Goal: Check status: Check status

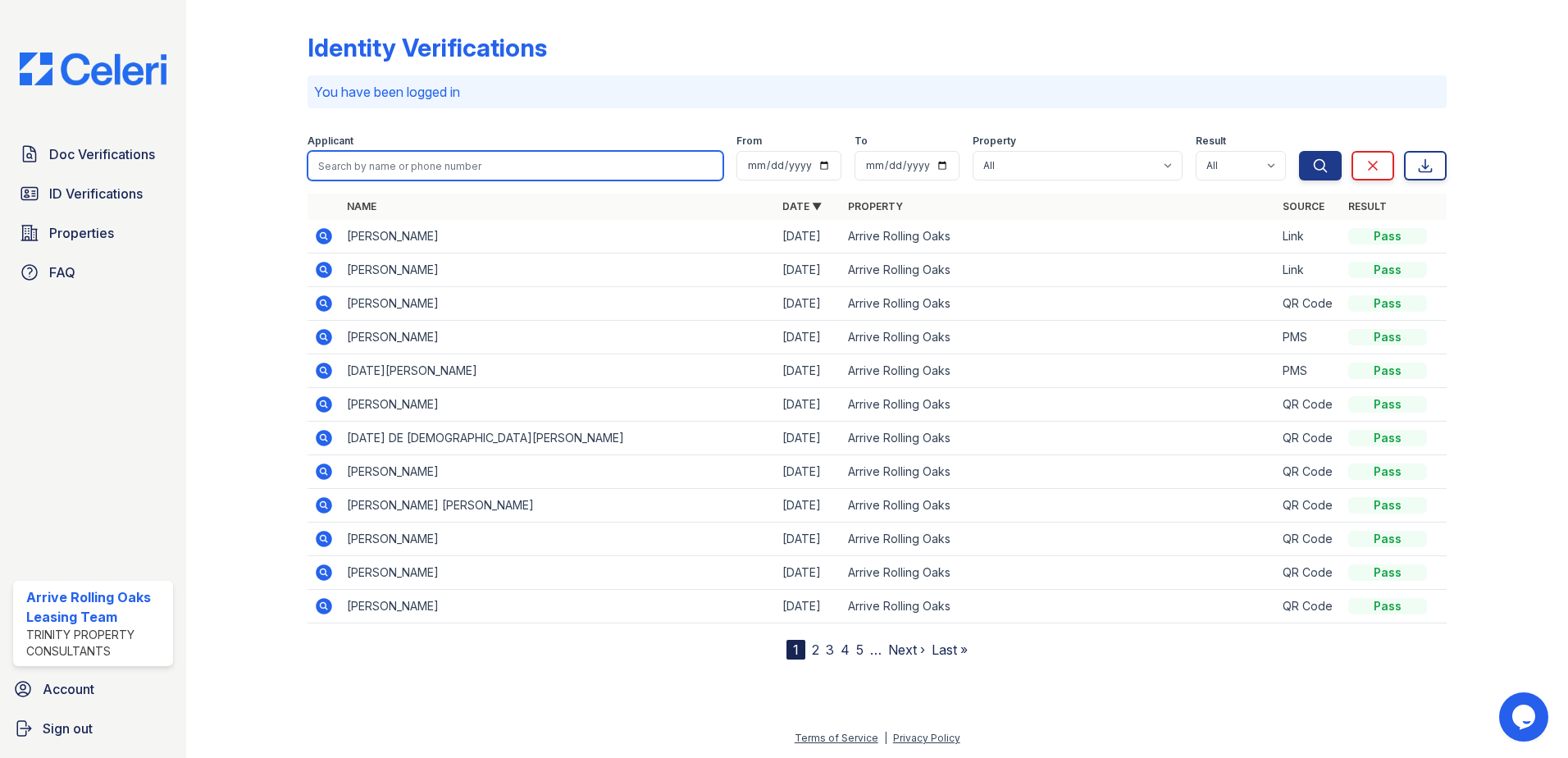
click at [365, 168] on input "search" at bounding box center [515, 165] width 416 height 30
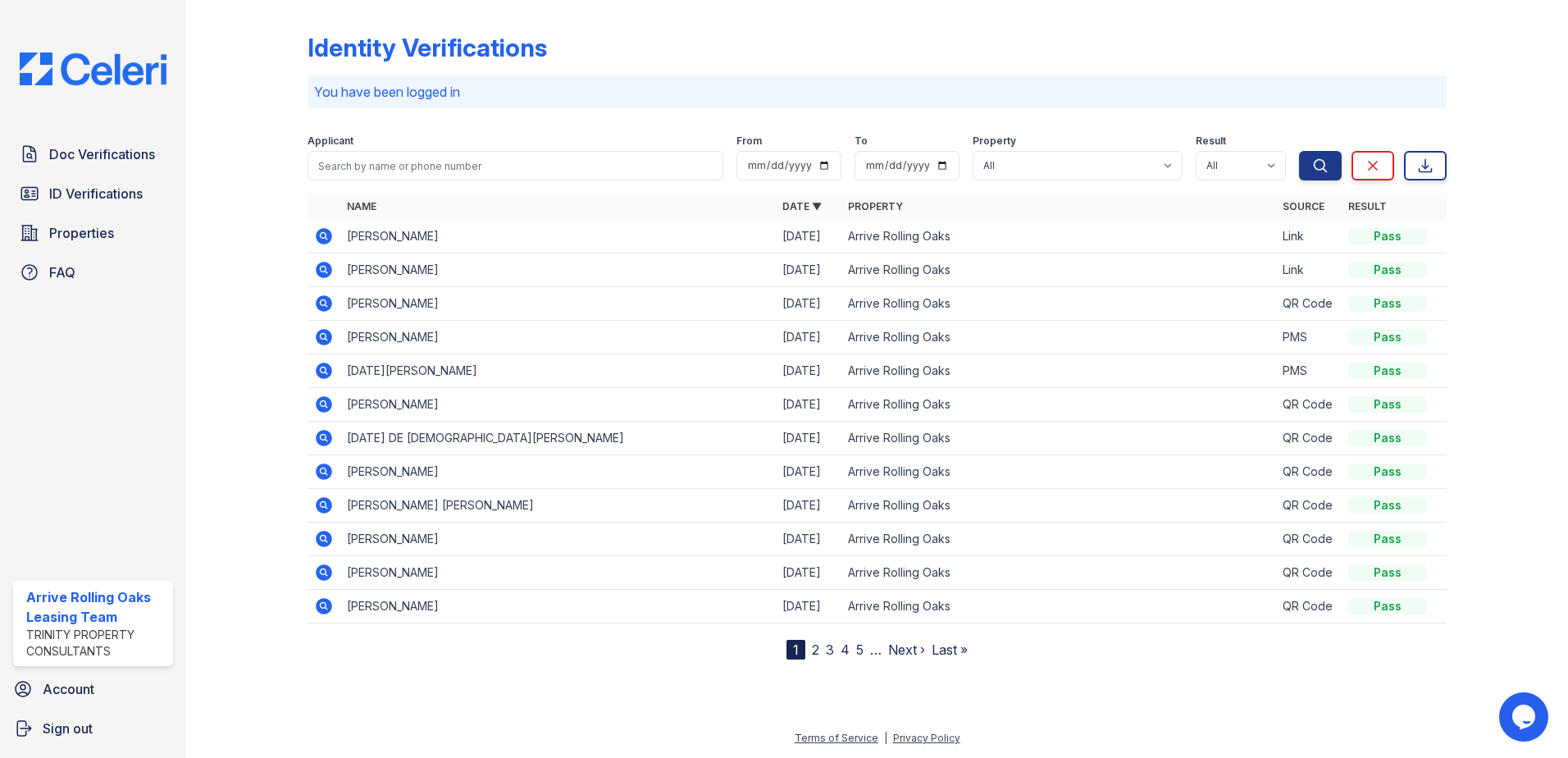
click at [98, 213] on div "Doc Verifications ID Verifications Properties FAQ" at bounding box center [93, 213] width 173 height 151
click at [98, 179] on link "ID Verifications" at bounding box center [92, 193] width 160 height 33
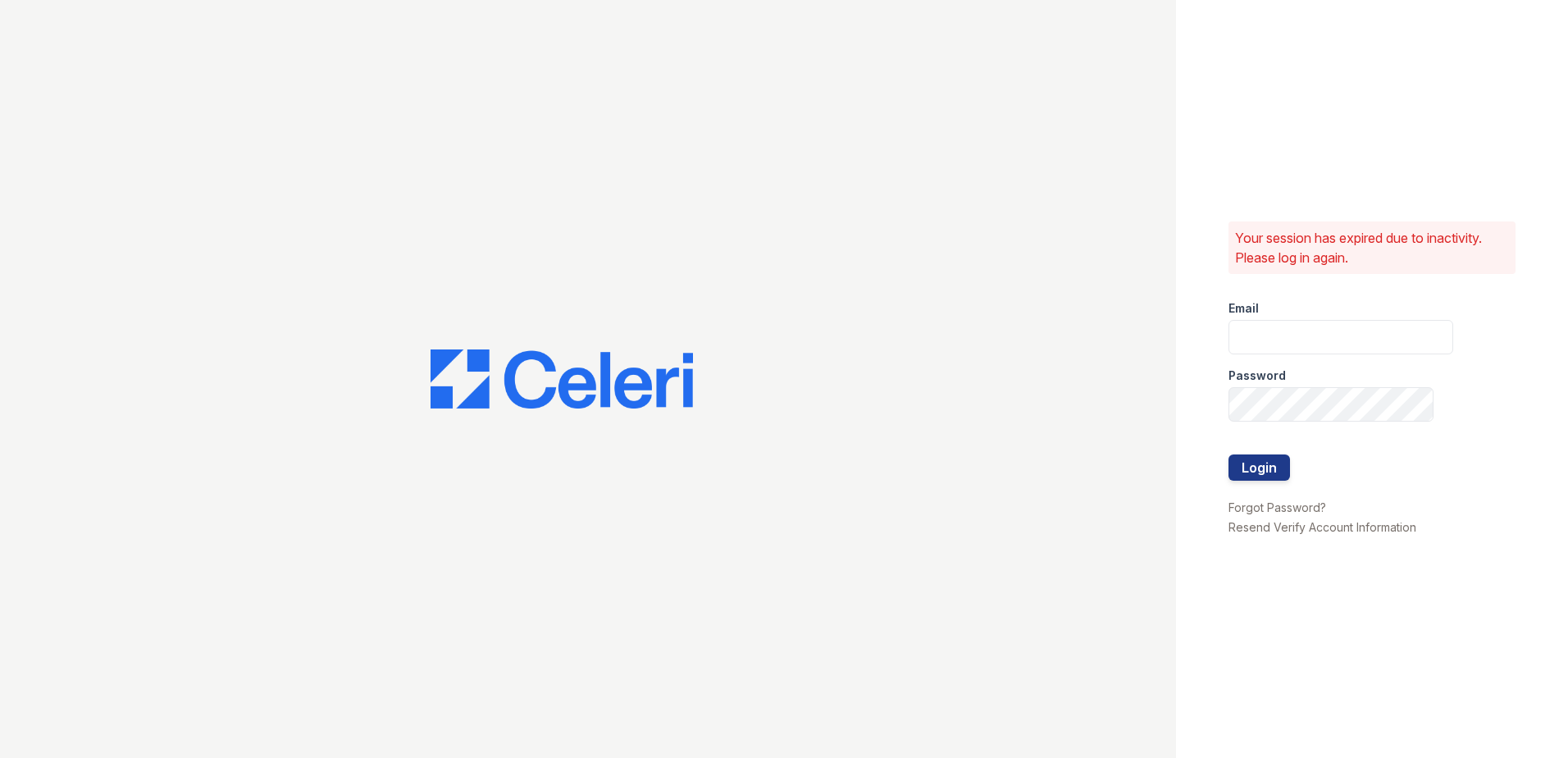
type input "arriverollingoaks@trinity-pm.com"
click at [1274, 473] on button "Login" at bounding box center [1260, 467] width 62 height 27
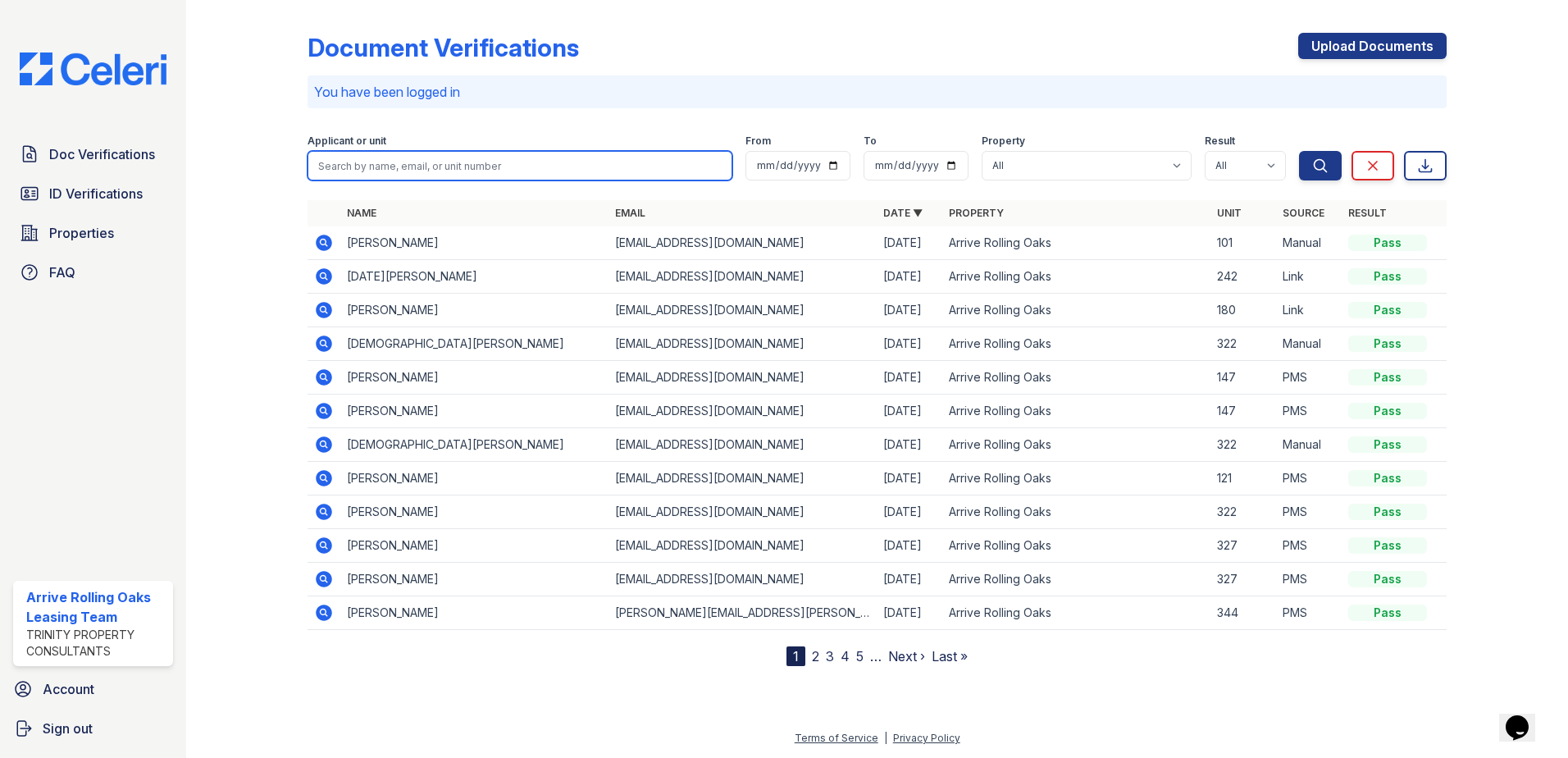
click at [446, 168] on input "search" at bounding box center [520, 165] width 425 height 30
type input "joy"
click at [1299, 151] on button "Search" at bounding box center [1321, 165] width 43 height 30
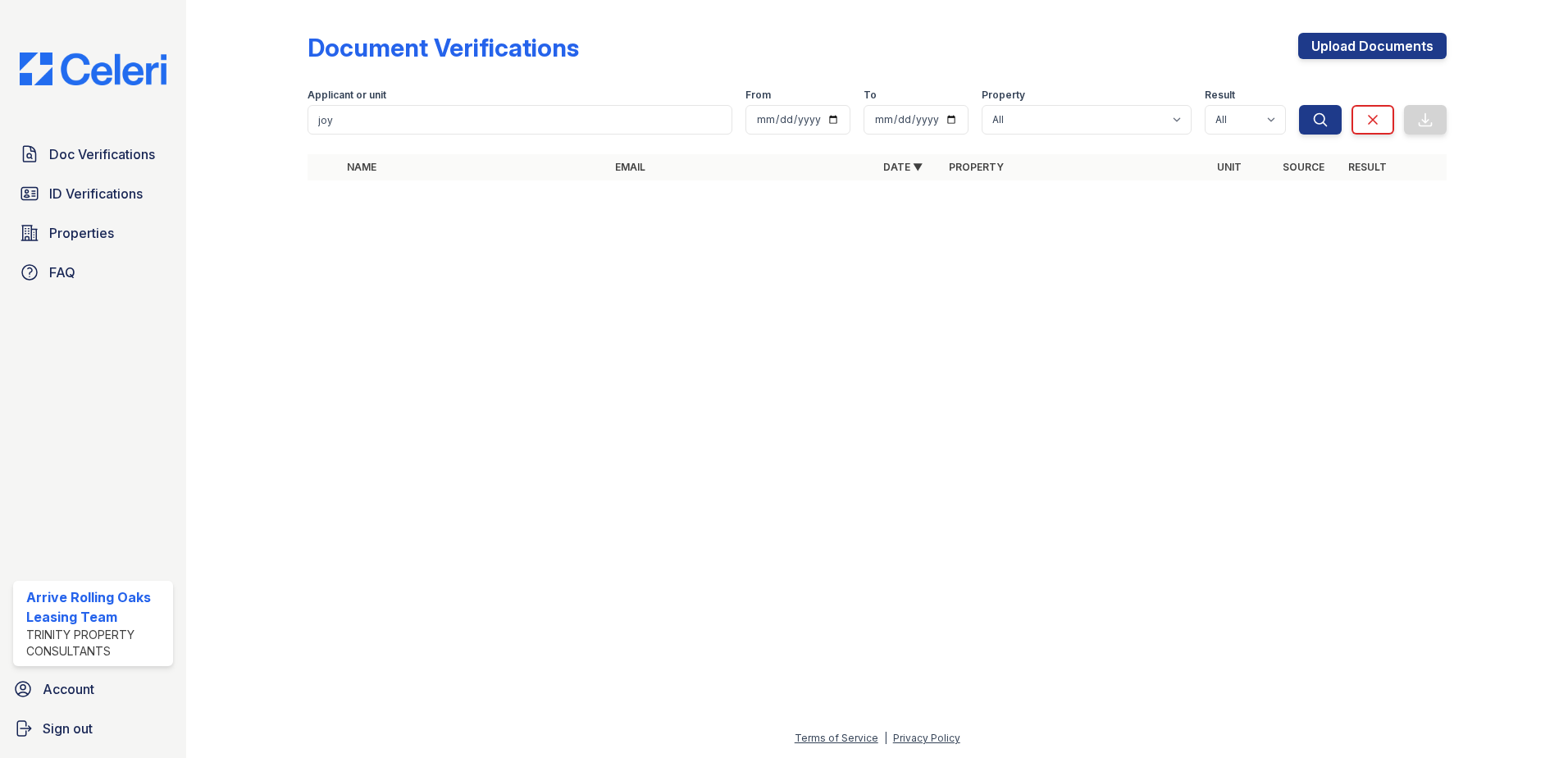
click at [585, 204] on div "Document Verifications Upload Documents Filter Applicant or unit joy From To Pr…" at bounding box center [877, 111] width 1330 height 223
click at [91, 204] on span "ID Verifications" at bounding box center [96, 193] width 93 height 20
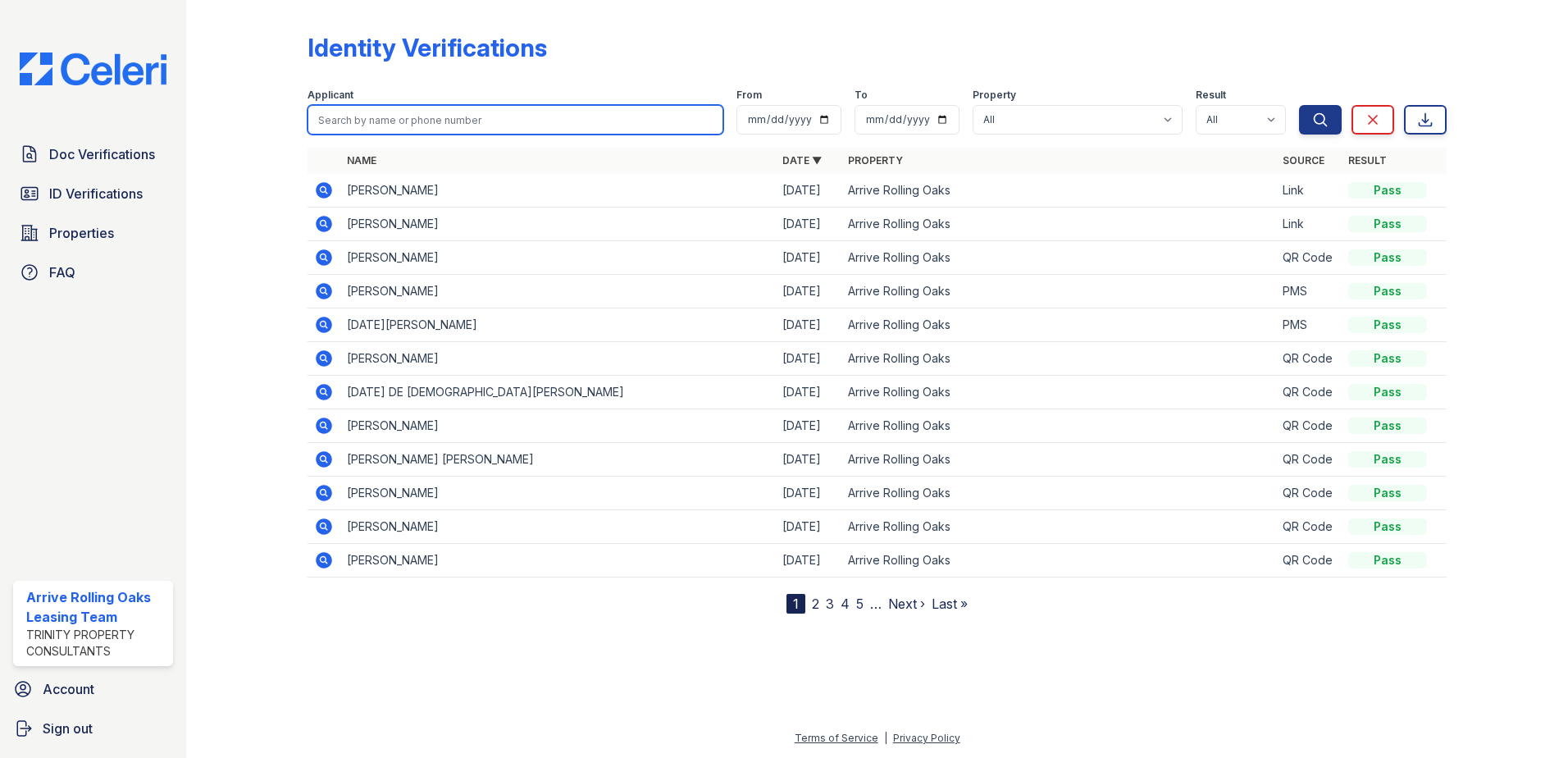
click at [386, 110] on input "search" at bounding box center [515, 120] width 416 height 30
type input "jpy"
click at [1299, 105] on button "Search" at bounding box center [1321, 120] width 43 height 30
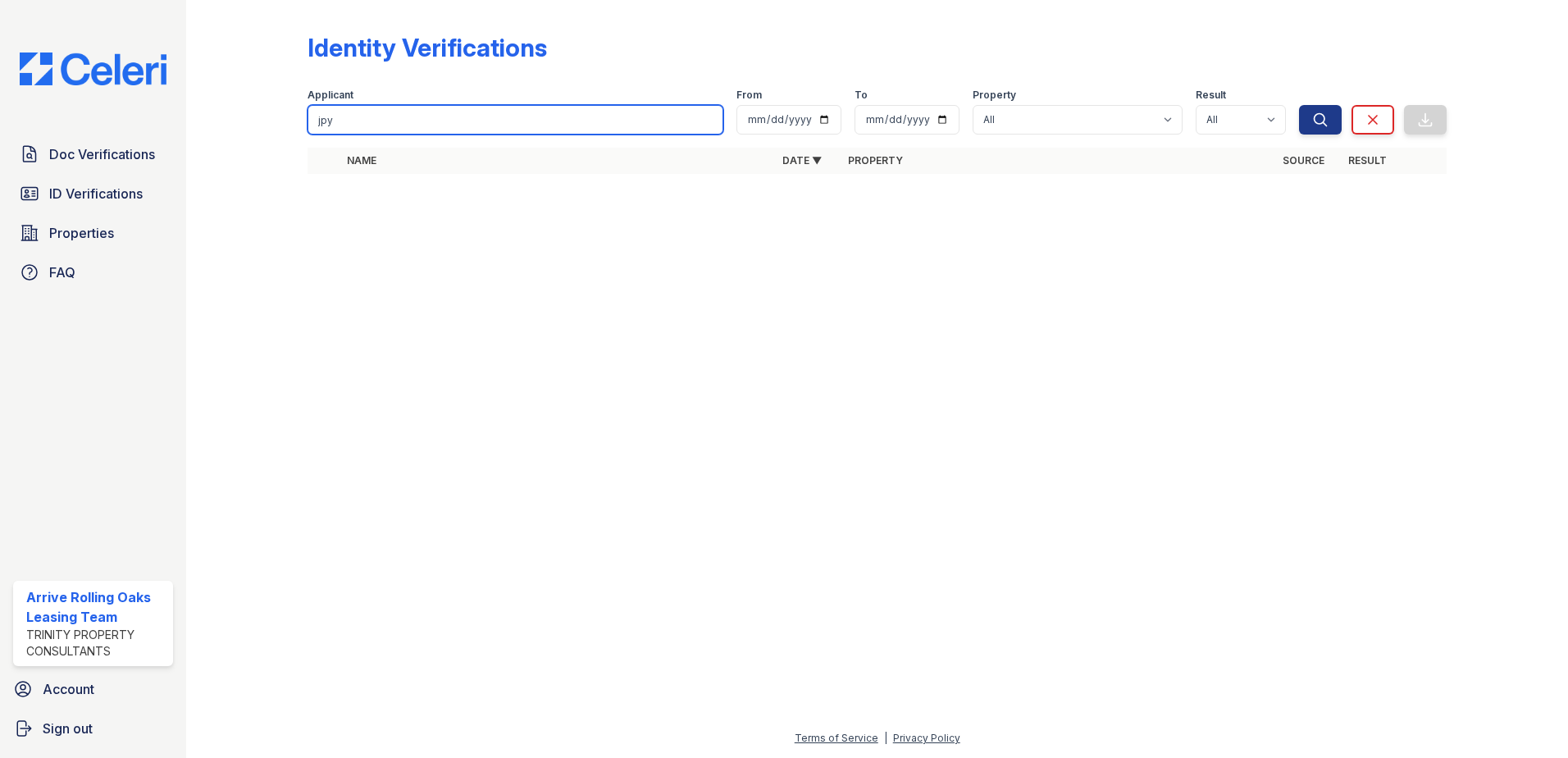
click at [345, 109] on input "jpy" at bounding box center [515, 120] width 416 height 30
paste input "Christine"
type input "Christine"
click at [1299, 105] on button "Search" at bounding box center [1321, 120] width 43 height 30
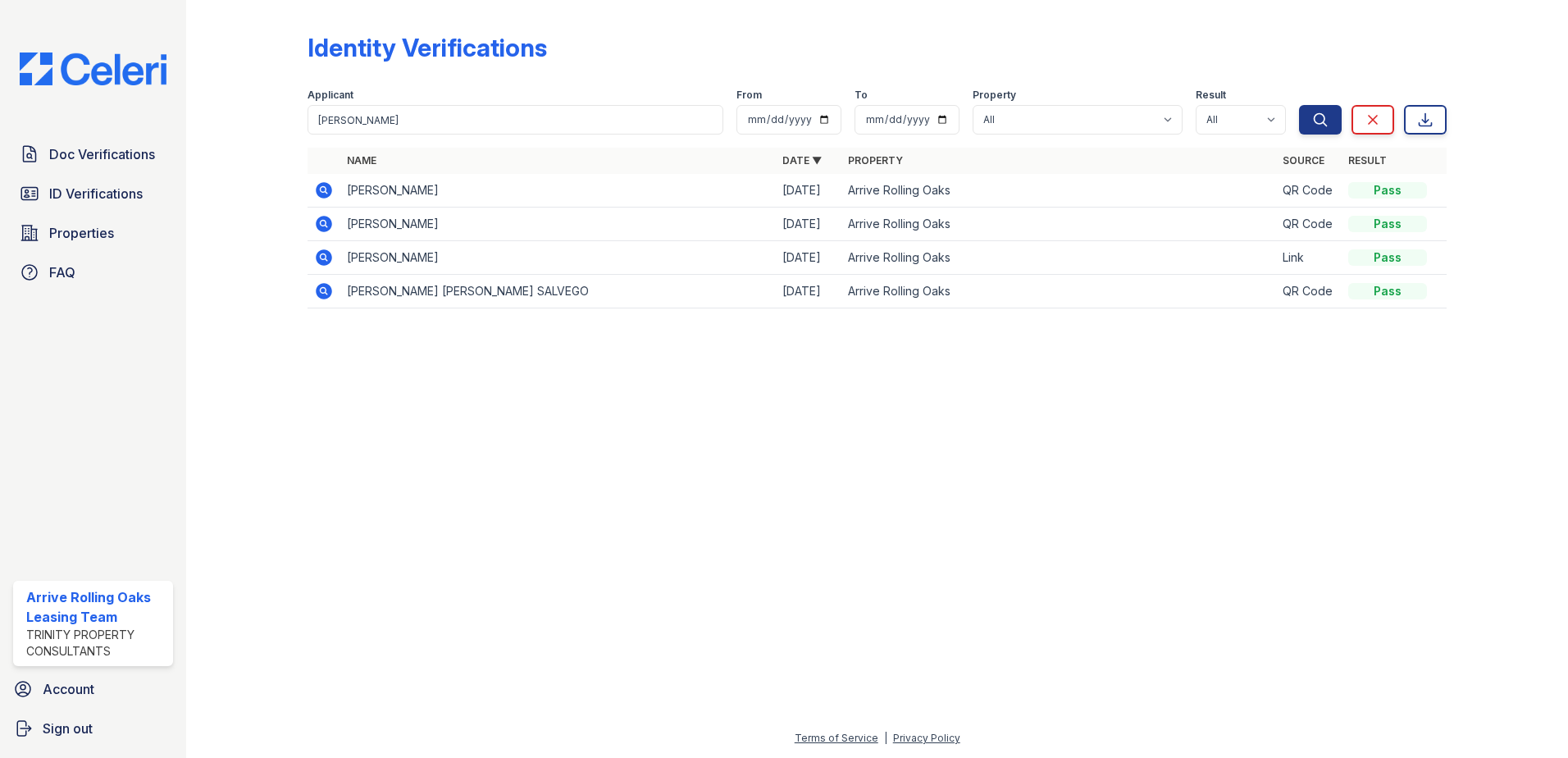
click at [330, 187] on icon at bounding box center [324, 190] width 16 height 16
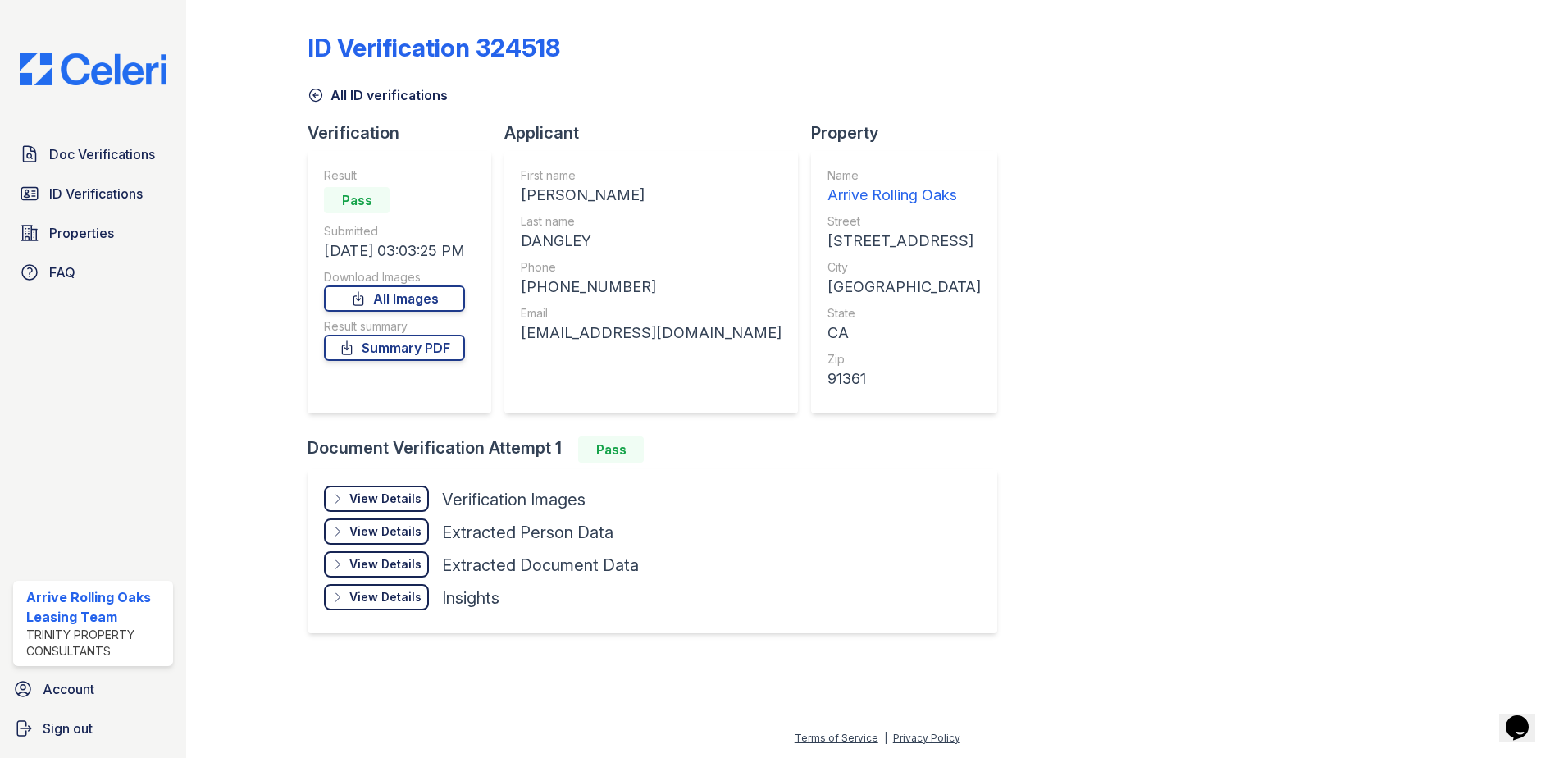
click at [378, 497] on div "View Details" at bounding box center [385, 498] width 72 height 16
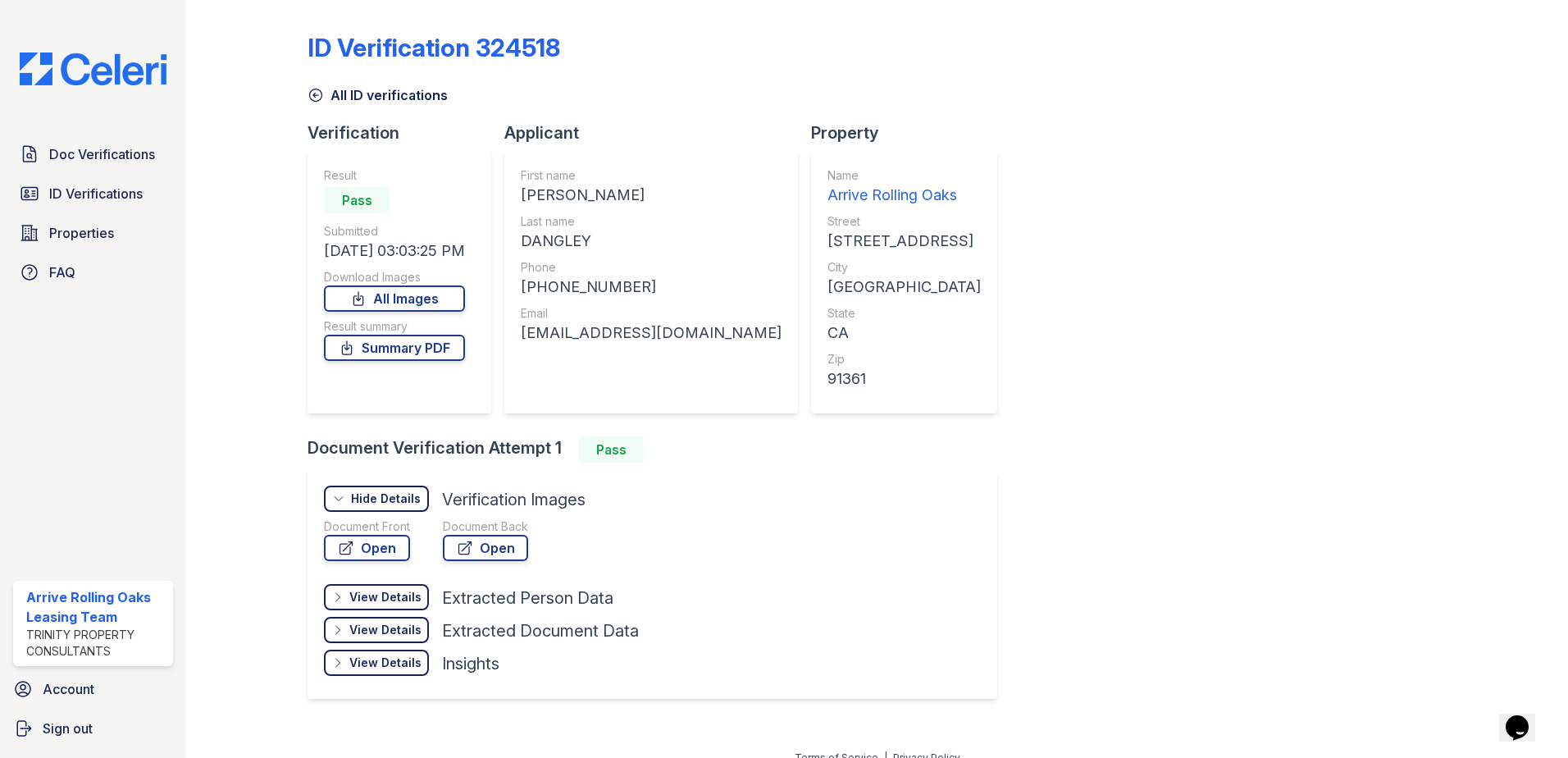
scroll to position [20, 0]
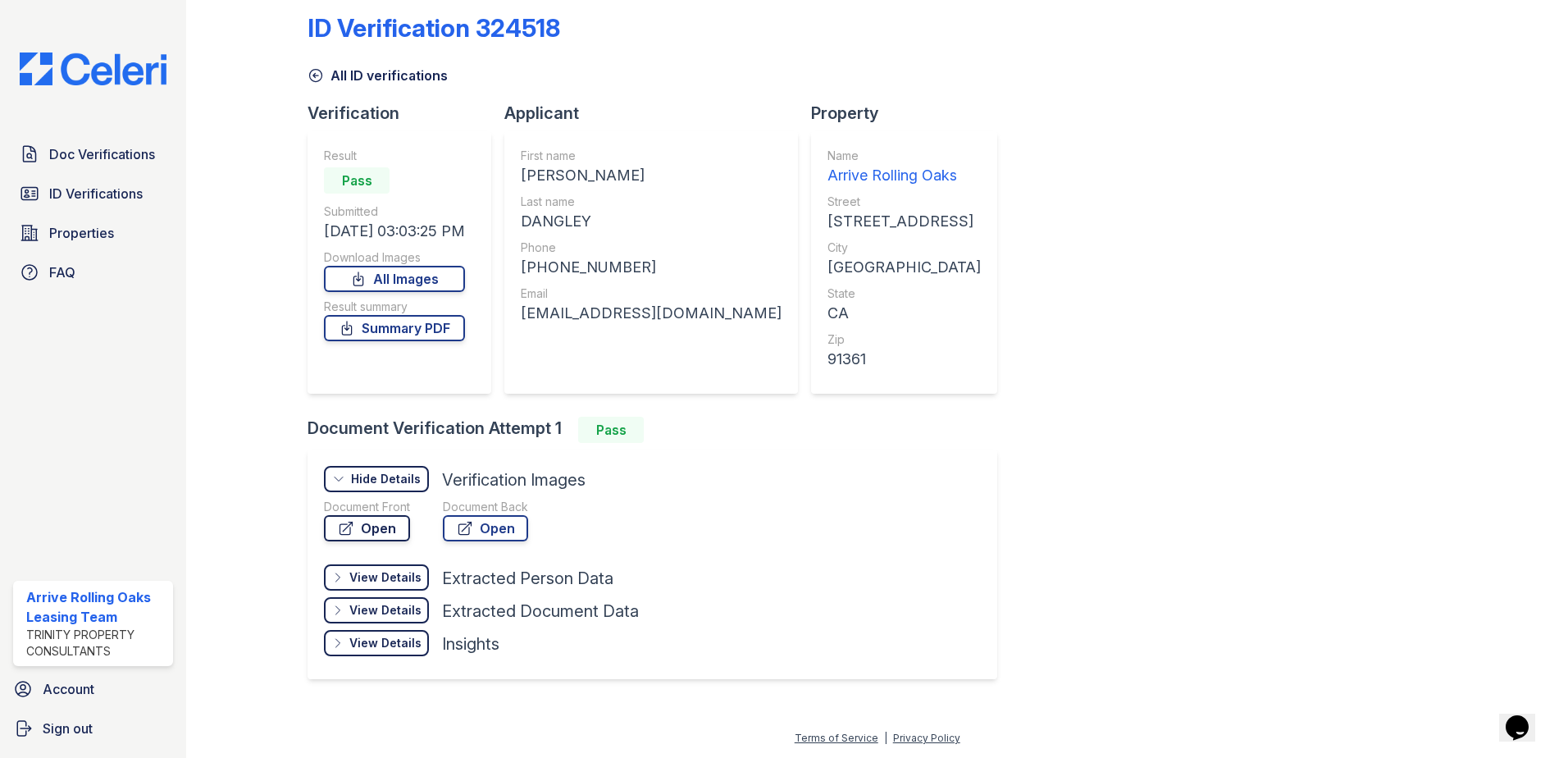
click at [383, 524] on link "Open" at bounding box center [367, 528] width 86 height 27
